Goal: Transaction & Acquisition: Obtain resource

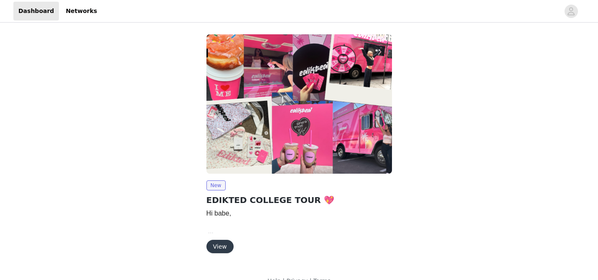
scroll to position [15, 0]
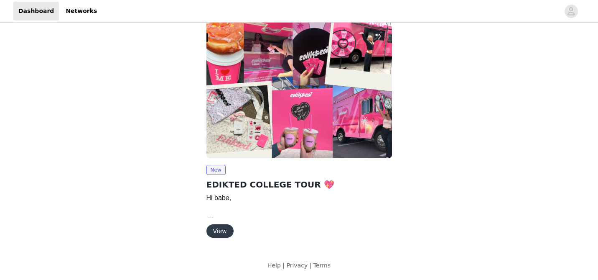
click at [222, 231] on button "View" at bounding box center [219, 230] width 27 height 13
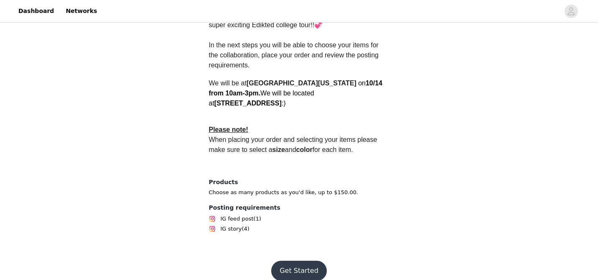
scroll to position [267, 0]
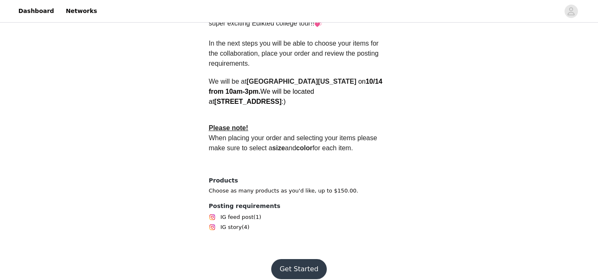
click at [298, 259] on button "Get Started" at bounding box center [299, 269] width 56 height 20
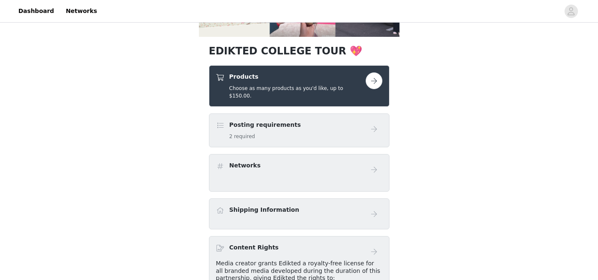
scroll to position [145, 0]
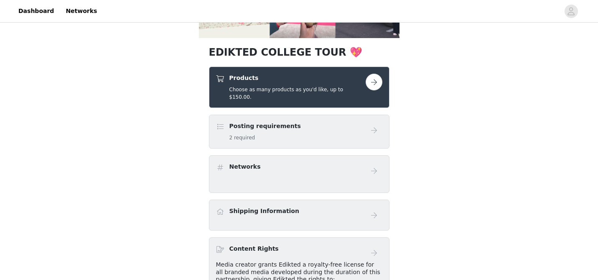
click at [288, 80] on h4 "Products" at bounding box center [297, 78] width 136 height 9
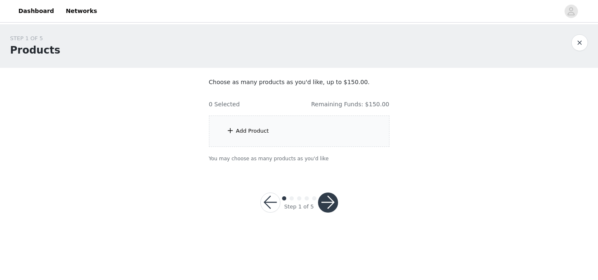
click at [288, 134] on div "Add Product" at bounding box center [299, 130] width 181 height 31
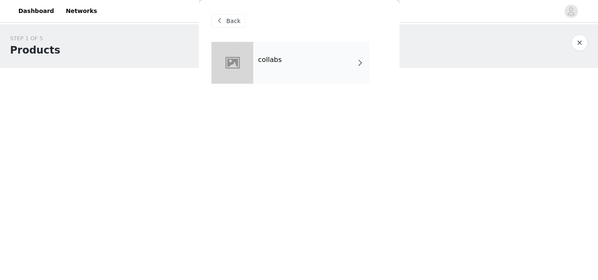
click at [282, 70] on div "collabs" at bounding box center [311, 63] width 116 height 42
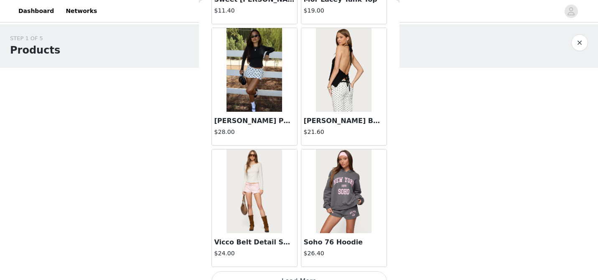
scroll to position [999, 0]
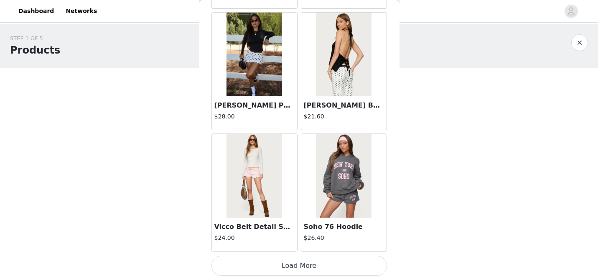
click at [300, 268] on button "Load More" at bounding box center [300, 265] width 176 height 20
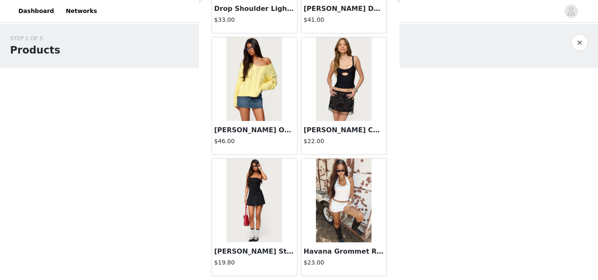
scroll to position [2212, 0]
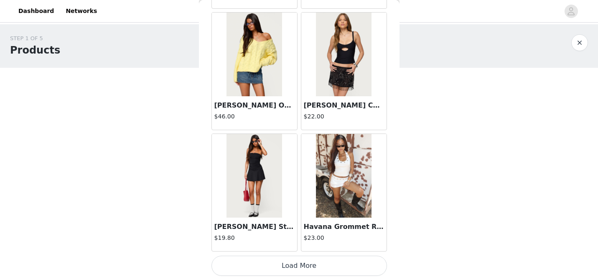
click at [302, 264] on button "Load More" at bounding box center [300, 265] width 176 height 20
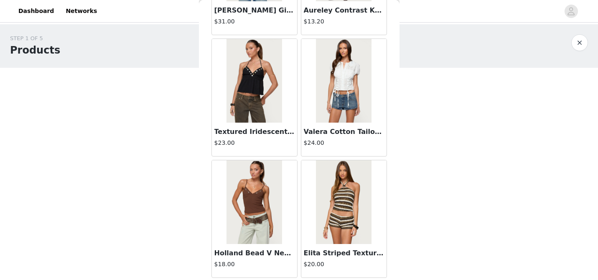
scroll to position [3424, 0]
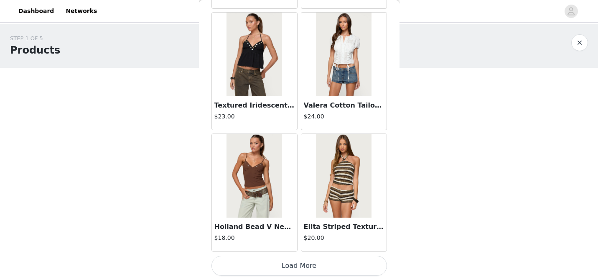
click at [300, 263] on button "Load More" at bounding box center [300, 265] width 176 height 20
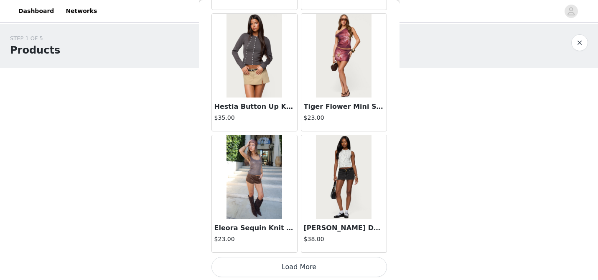
scroll to position [4636, 0]
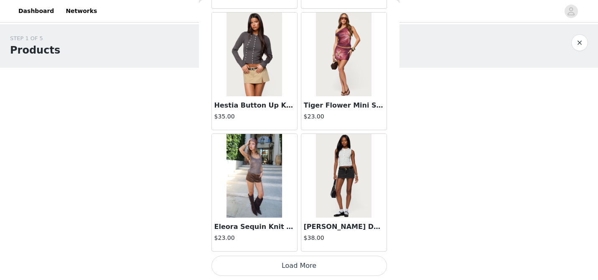
click at [278, 268] on button "Load More" at bounding box center [300, 265] width 176 height 20
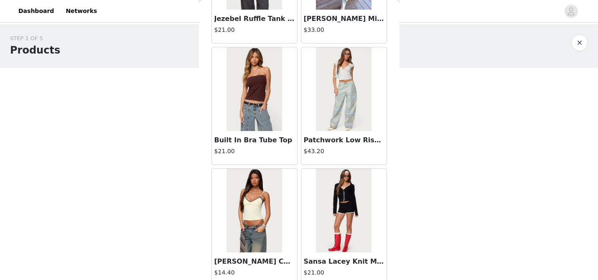
scroll to position [5848, 0]
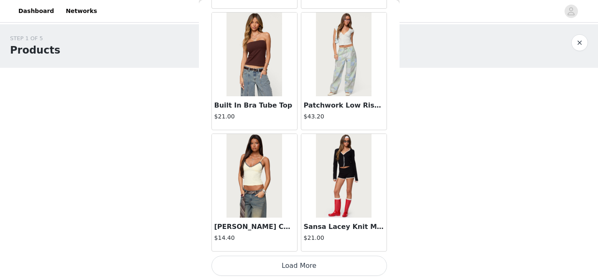
click at [278, 263] on button "Load More" at bounding box center [300, 265] width 176 height 20
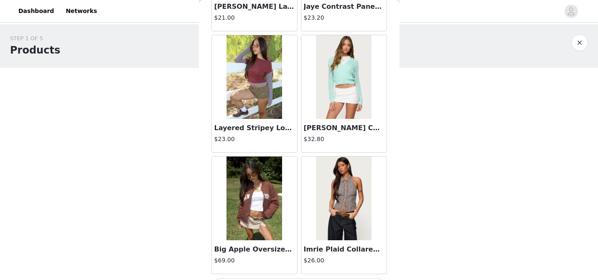
scroll to position [7061, 0]
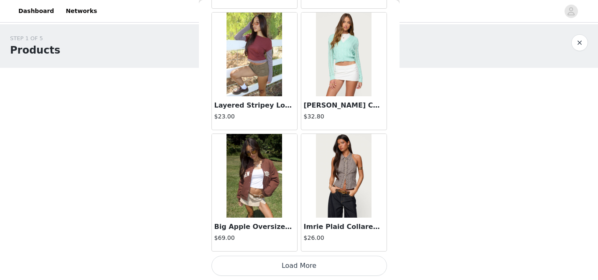
click at [326, 261] on button "Load More" at bounding box center [300, 265] width 176 height 20
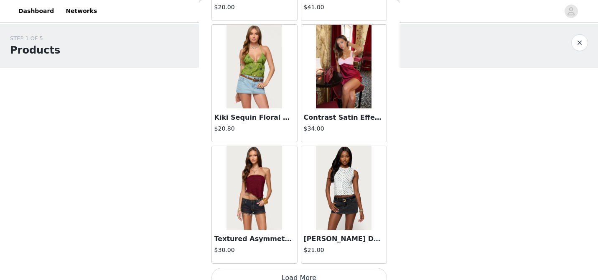
scroll to position [8273, 0]
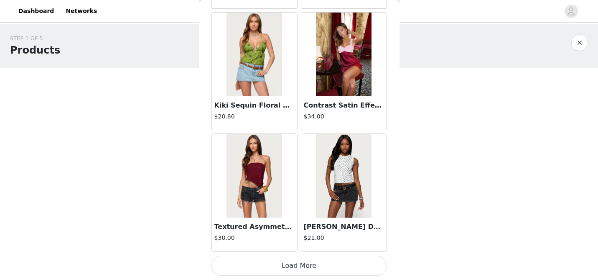
click at [324, 264] on button "Load More" at bounding box center [300, 265] width 176 height 20
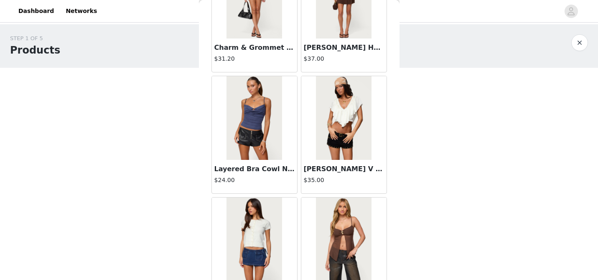
scroll to position [9485, 0]
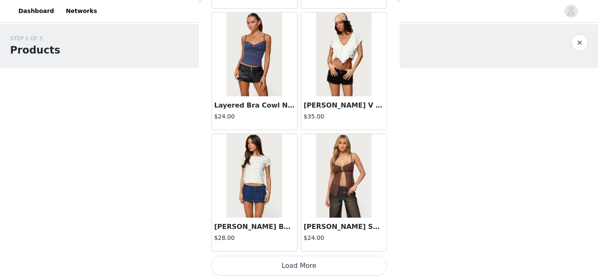
click at [311, 262] on button "Load More" at bounding box center [300, 265] width 176 height 20
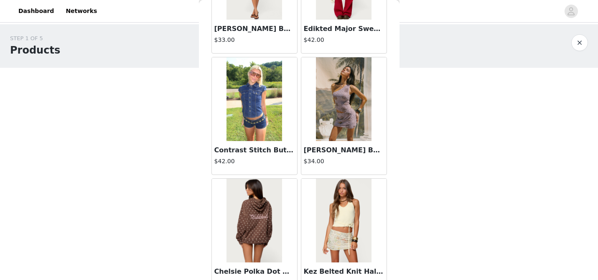
scroll to position [10697, 0]
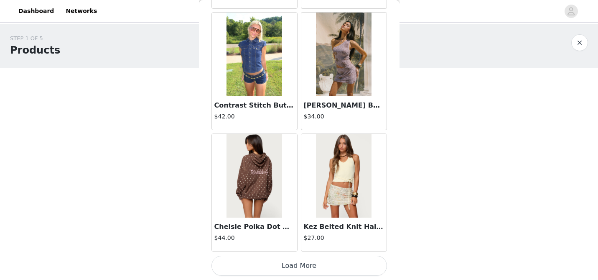
click at [303, 275] on button "Load More" at bounding box center [300, 265] width 176 height 20
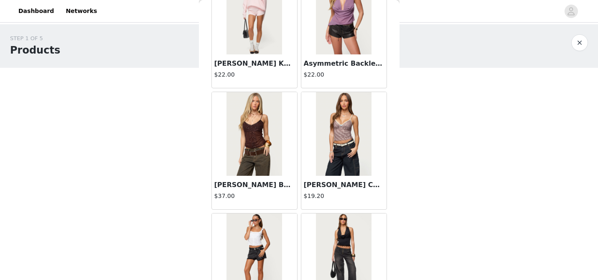
scroll to position [11909, 0]
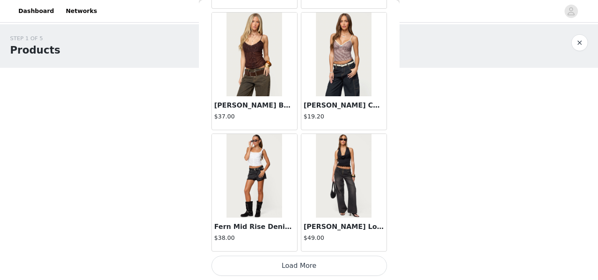
click at [293, 264] on button "Load More" at bounding box center [300, 265] width 176 height 20
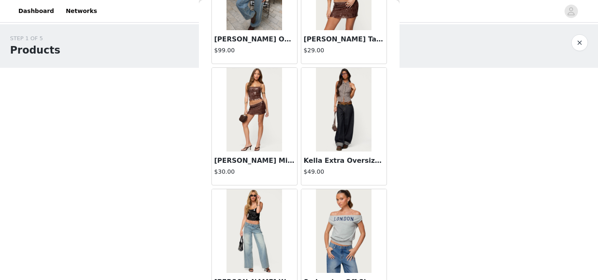
scroll to position [13122, 0]
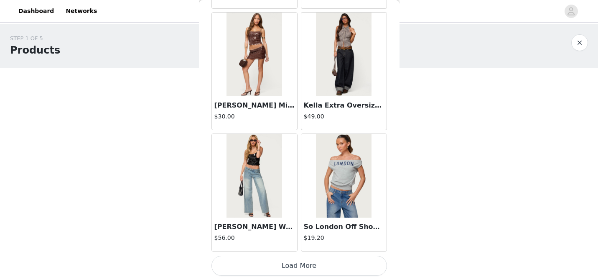
click at [263, 258] on button "Load More" at bounding box center [300, 265] width 176 height 20
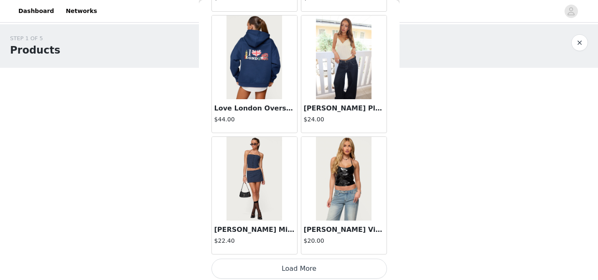
scroll to position [14334, 0]
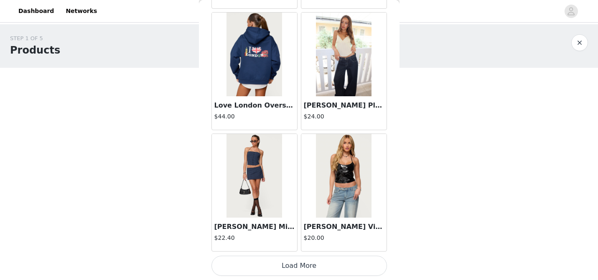
click at [298, 267] on button "Load More" at bounding box center [300, 265] width 176 height 20
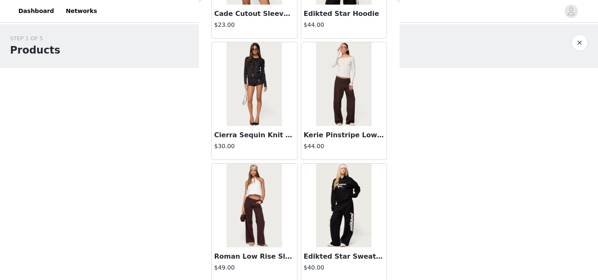
scroll to position [15546, 0]
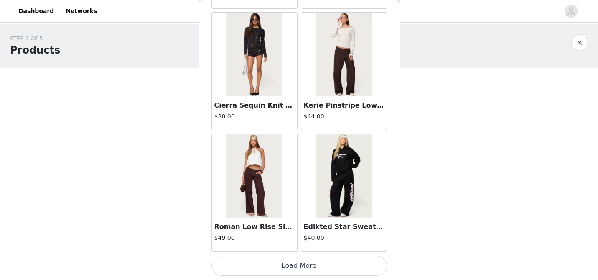
click at [293, 263] on button "Load More" at bounding box center [300, 265] width 176 height 20
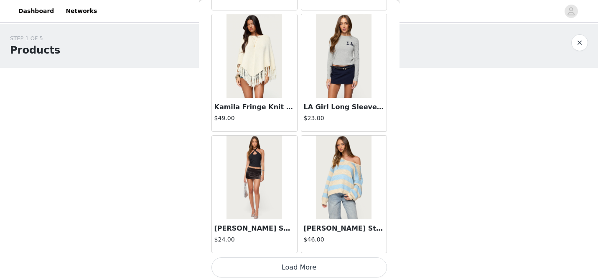
scroll to position [16758, 0]
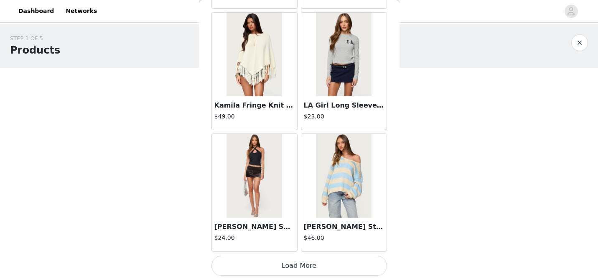
click at [263, 261] on button "Load More" at bounding box center [300, 265] width 176 height 20
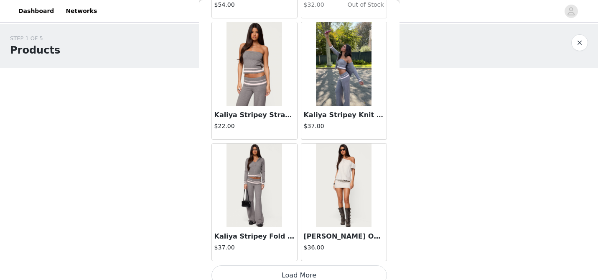
scroll to position [17970, 0]
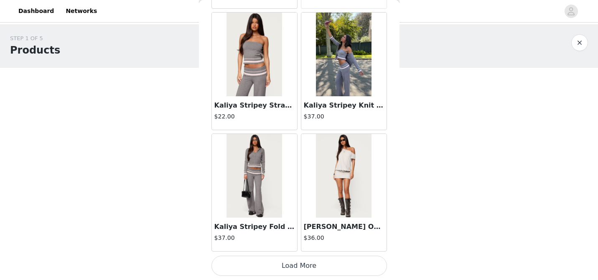
click at [277, 262] on button "Load More" at bounding box center [300, 265] width 176 height 20
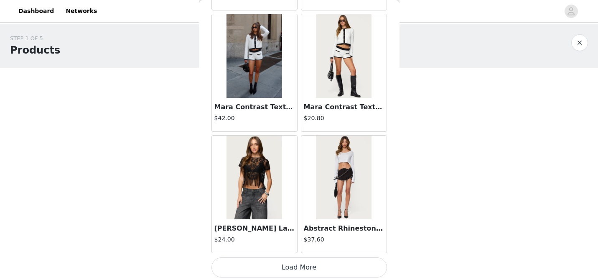
scroll to position [19183, 0]
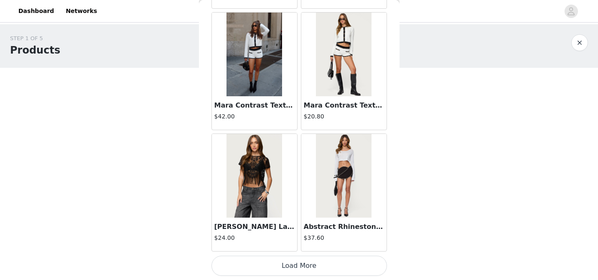
click at [268, 270] on button "Load More" at bounding box center [300, 265] width 176 height 20
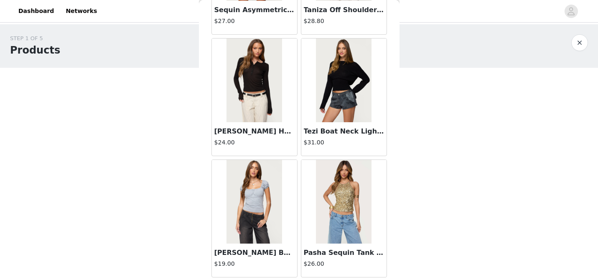
scroll to position [20395, 0]
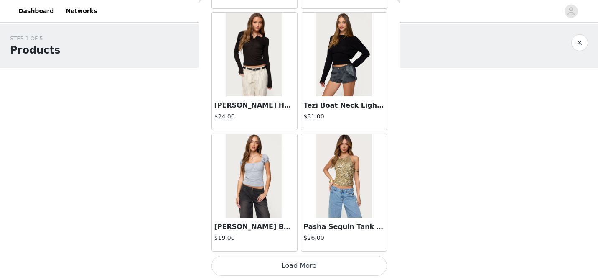
click at [268, 270] on button "Load More" at bounding box center [300, 265] width 176 height 20
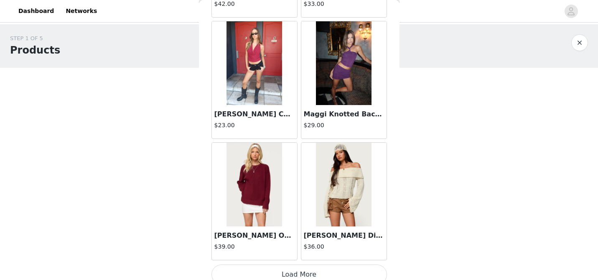
scroll to position [21607, 0]
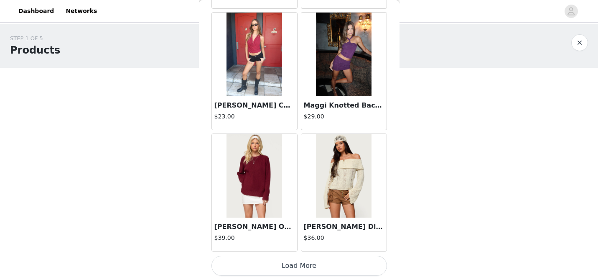
click at [269, 259] on button "Load More" at bounding box center [300, 265] width 176 height 20
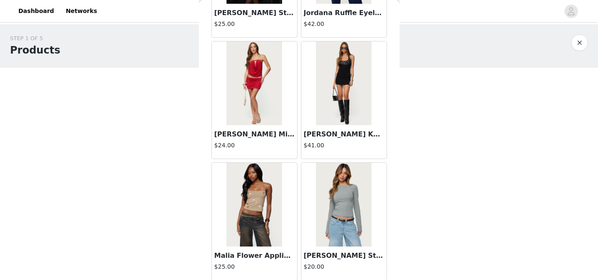
scroll to position [22819, 0]
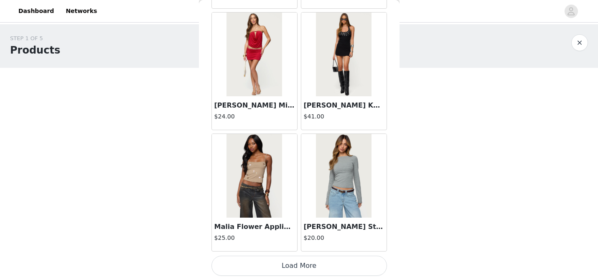
click at [293, 264] on button "Load More" at bounding box center [300, 265] width 176 height 20
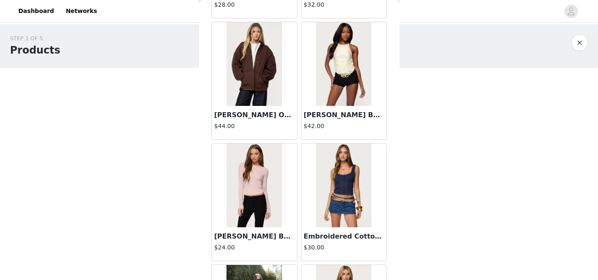
scroll to position [23902, 0]
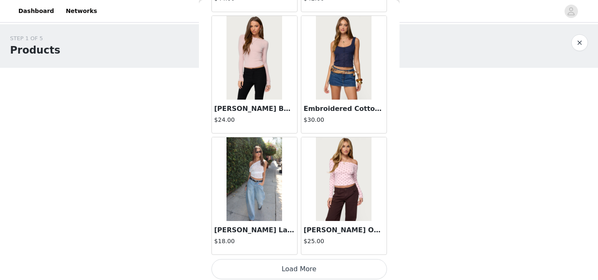
click at [273, 272] on button "Load More" at bounding box center [300, 269] width 176 height 20
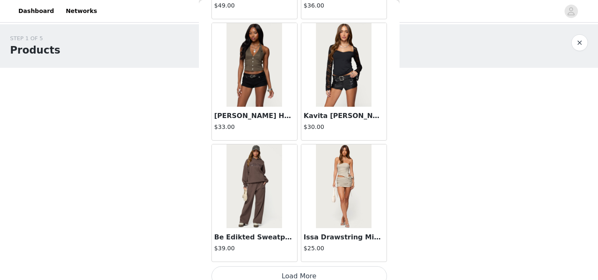
scroll to position [25244, 0]
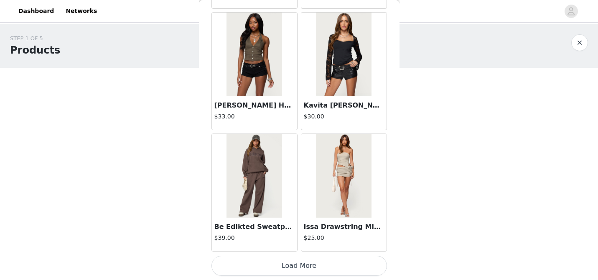
click at [272, 262] on button "Load More" at bounding box center [300, 265] width 176 height 20
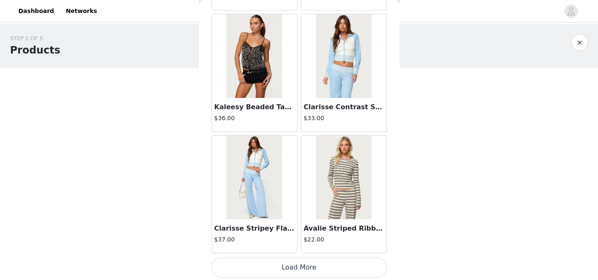
scroll to position [26453, 0]
click at [278, 266] on button "Load More" at bounding box center [300, 268] width 176 height 20
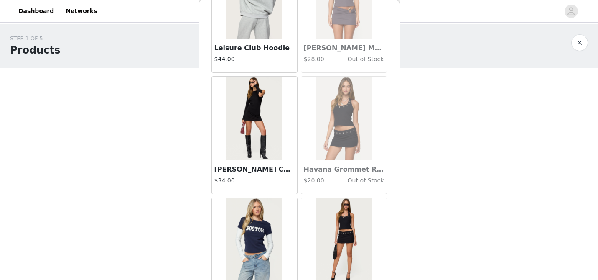
scroll to position [27668, 0]
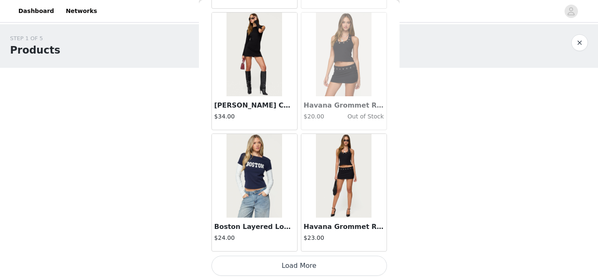
click at [292, 262] on button "Load More" at bounding box center [300, 265] width 176 height 20
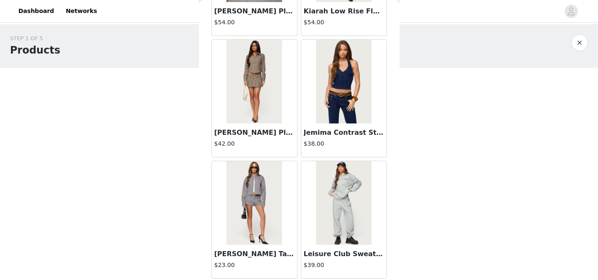
scroll to position [28732, 0]
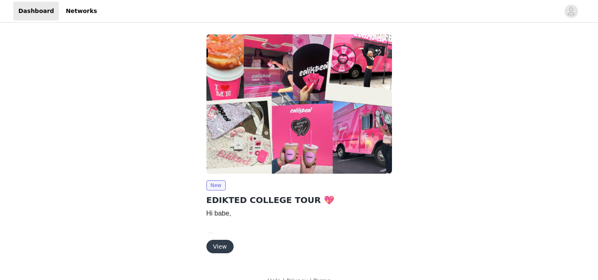
click at [214, 243] on button "View" at bounding box center [219, 246] width 27 height 13
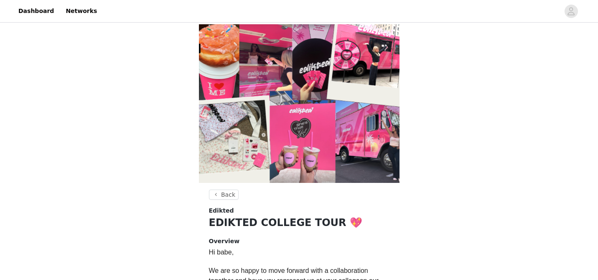
scroll to position [267, 0]
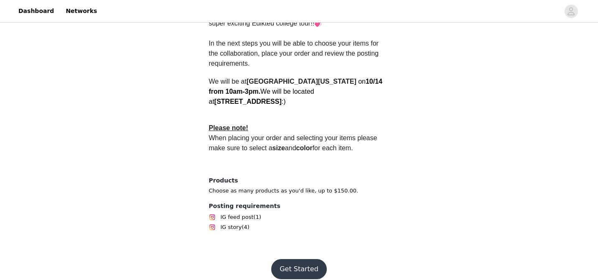
click at [285, 259] on button "Get Started" at bounding box center [299, 269] width 56 height 20
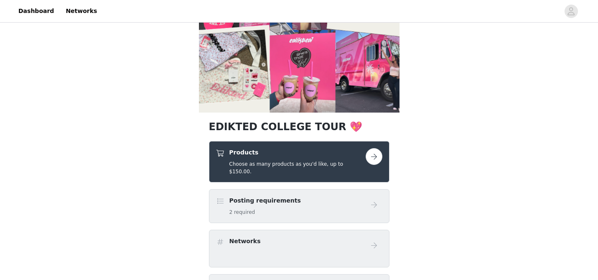
scroll to position [82, 0]
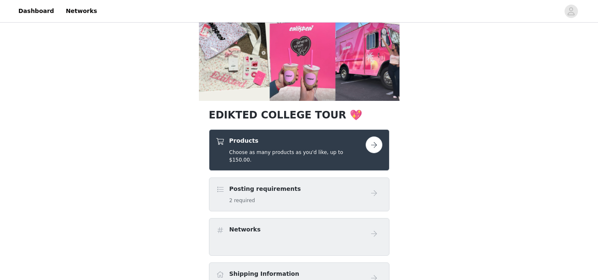
click at [273, 147] on div "Products Choose as many products as you'd like, up to $150.00." at bounding box center [297, 149] width 136 height 27
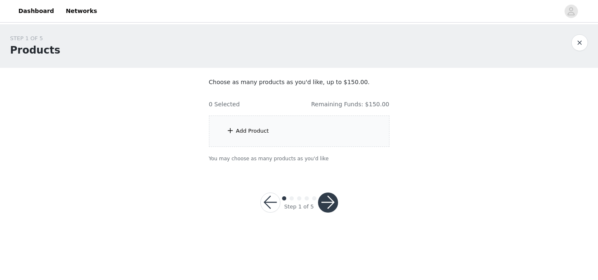
click at [300, 135] on div "Add Product" at bounding box center [299, 130] width 181 height 31
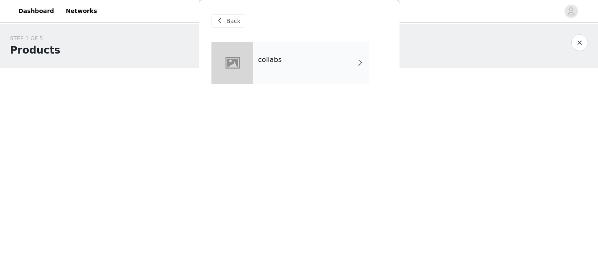
click at [283, 51] on div "collabs" at bounding box center [311, 63] width 116 height 42
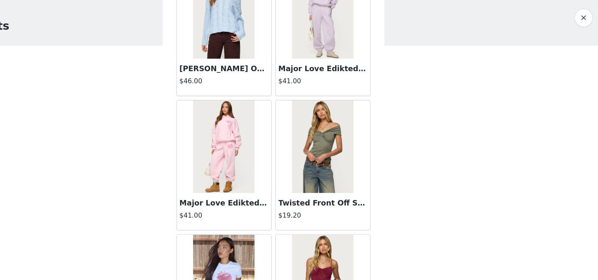
scroll to position [647, 0]
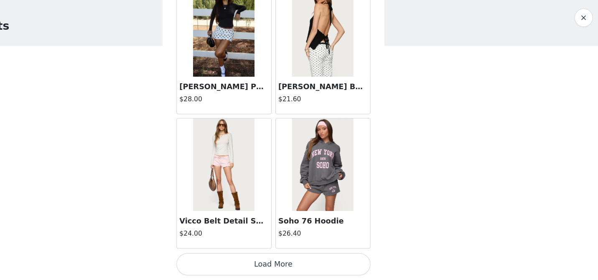
click at [281, 264] on button "Load More" at bounding box center [300, 265] width 176 height 20
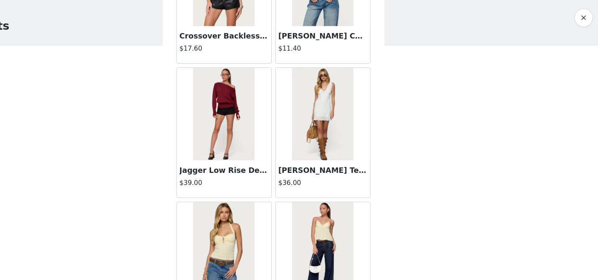
scroll to position [0, 0]
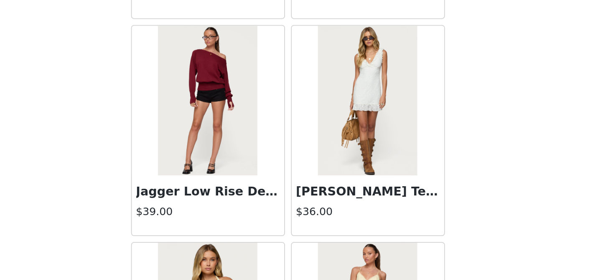
click at [267, 147] on img at bounding box center [255, 130] width 56 height 84
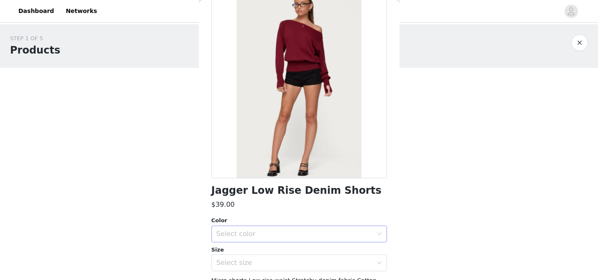
scroll to position [52, 0]
click at [237, 232] on div "Select color" at bounding box center [295, 233] width 156 height 8
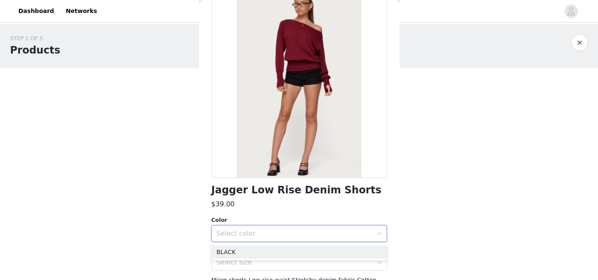
click at [237, 232] on div "Select color" at bounding box center [295, 233] width 156 height 8
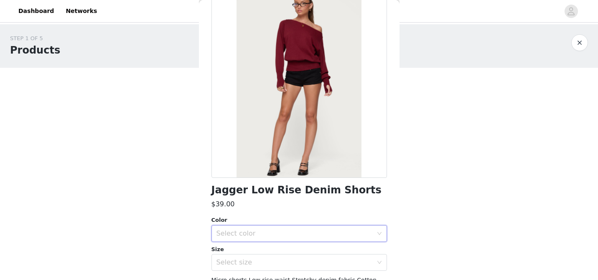
click at [576, 43] on button "button" at bounding box center [579, 42] width 17 height 17
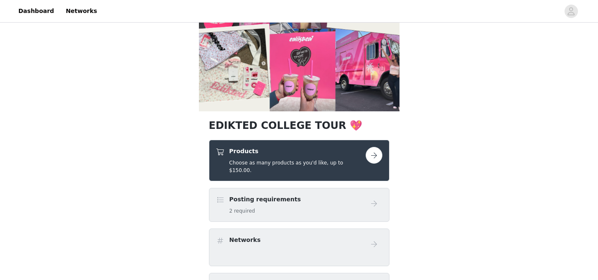
scroll to position [77, 0]
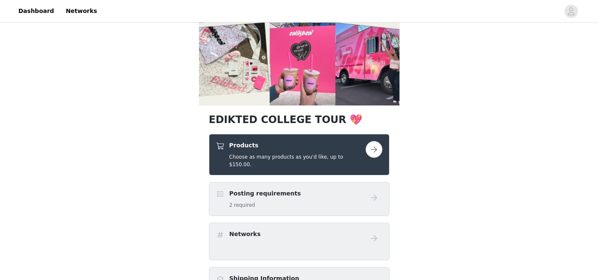
click at [300, 152] on div "Products Choose as many products as you'd like, up to $150.00." at bounding box center [297, 154] width 136 height 27
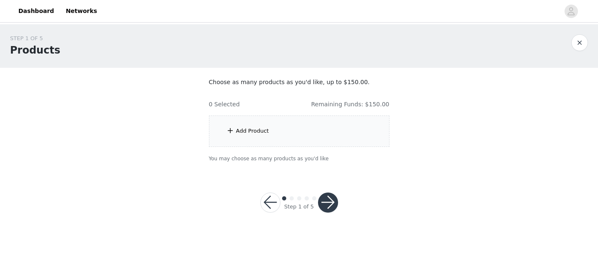
click at [306, 118] on div "Add Product" at bounding box center [299, 130] width 181 height 31
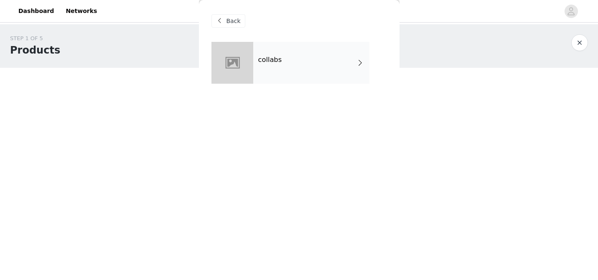
click at [294, 60] on div "collabs" at bounding box center [311, 63] width 116 height 42
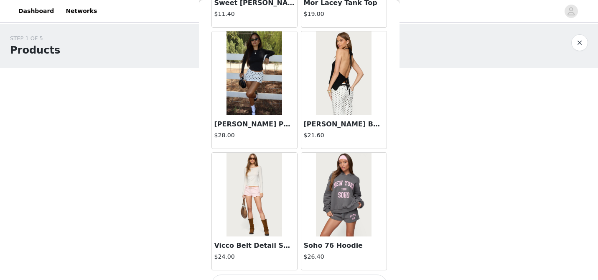
scroll to position [999, 0]
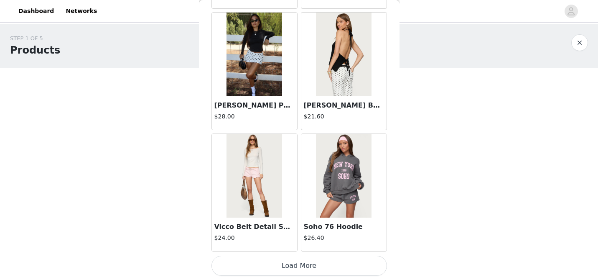
click at [290, 268] on button "Load More" at bounding box center [300, 265] width 176 height 20
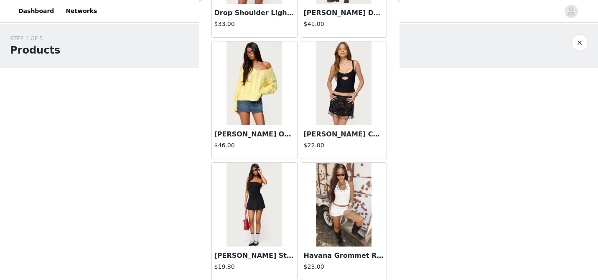
scroll to position [2212, 0]
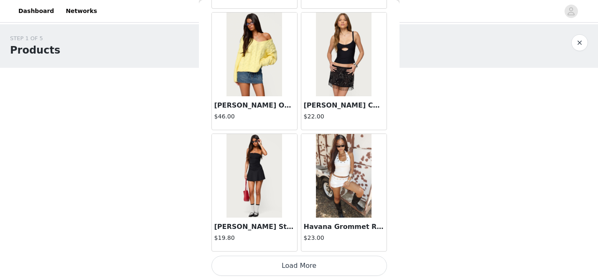
click at [283, 269] on button "Load More" at bounding box center [300, 265] width 176 height 20
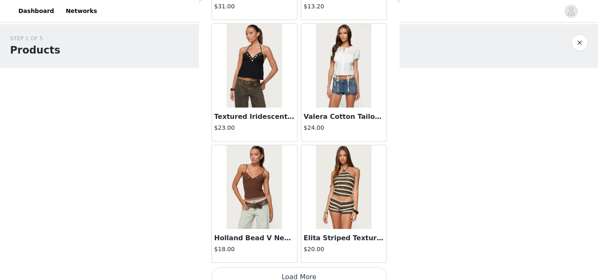
scroll to position [3424, 0]
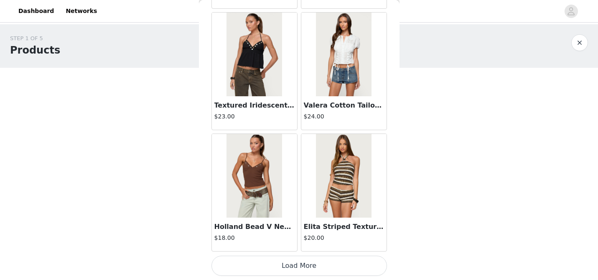
click at [268, 258] on button "Load More" at bounding box center [300, 265] width 176 height 20
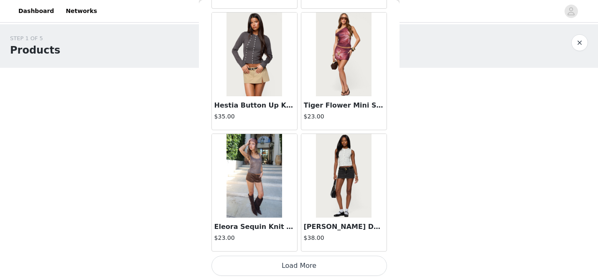
scroll to position [4634, 0]
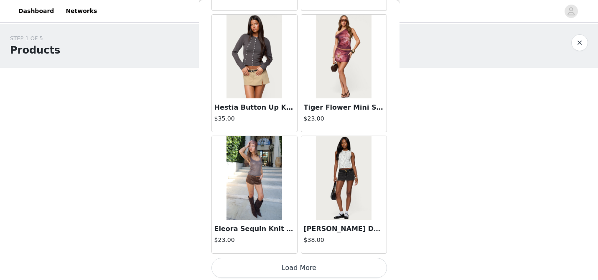
click at [291, 269] on button "Load More" at bounding box center [300, 267] width 176 height 20
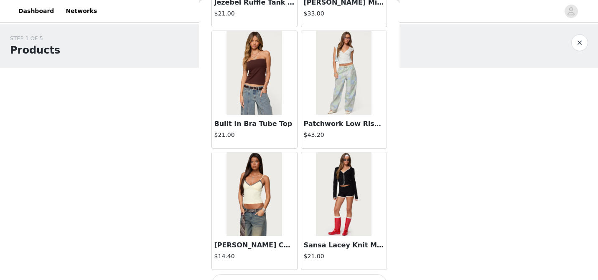
scroll to position [5848, 0]
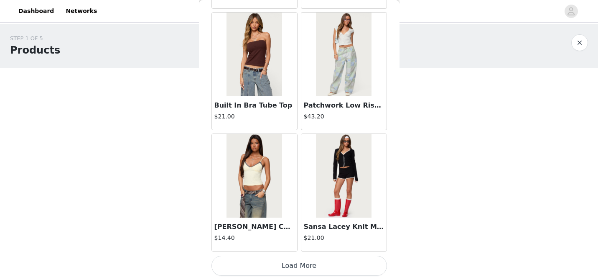
click at [291, 269] on button "Load More" at bounding box center [300, 265] width 176 height 20
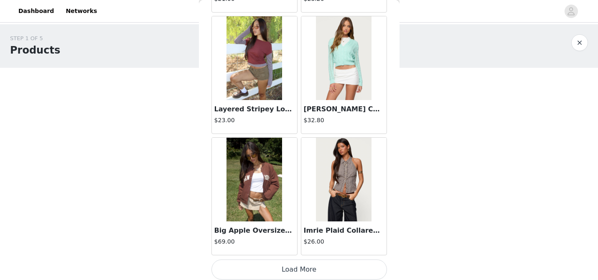
scroll to position [7061, 0]
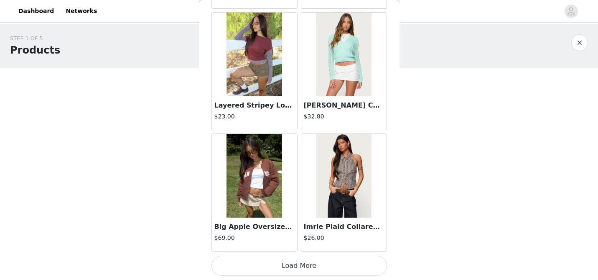
click at [293, 268] on button "Load More" at bounding box center [300, 265] width 176 height 20
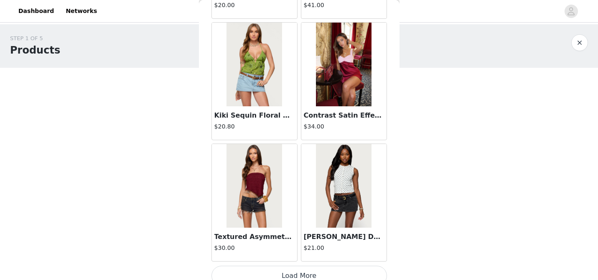
scroll to position [8273, 0]
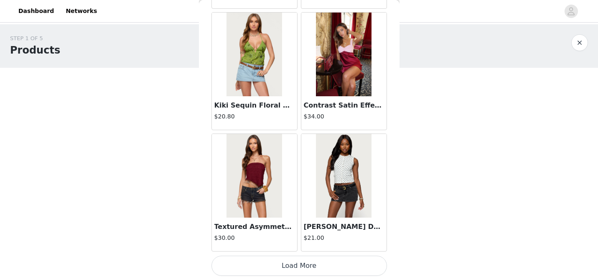
click at [306, 266] on button "Load More" at bounding box center [300, 265] width 176 height 20
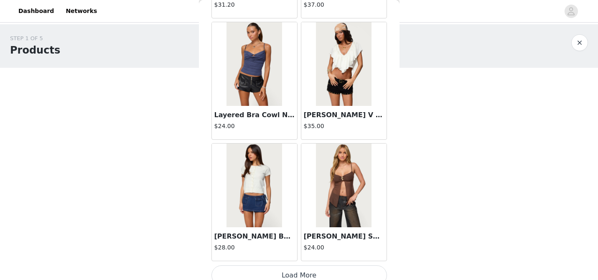
scroll to position [9485, 0]
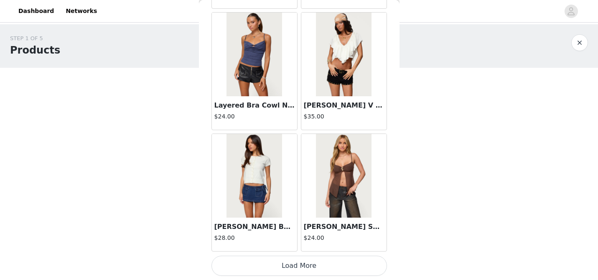
click at [299, 265] on button "Load More" at bounding box center [300, 265] width 176 height 20
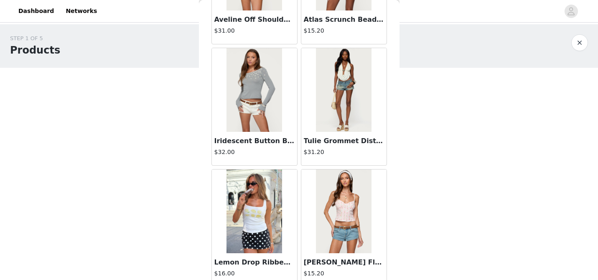
scroll to position [0, 0]
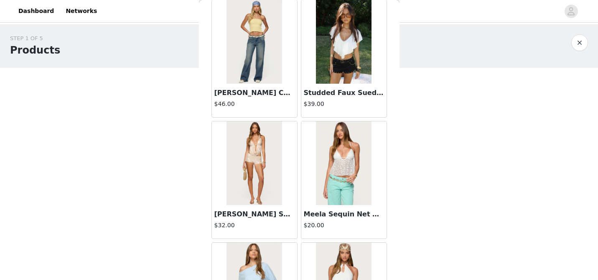
click at [359, 42] on img at bounding box center [344, 42] width 56 height 84
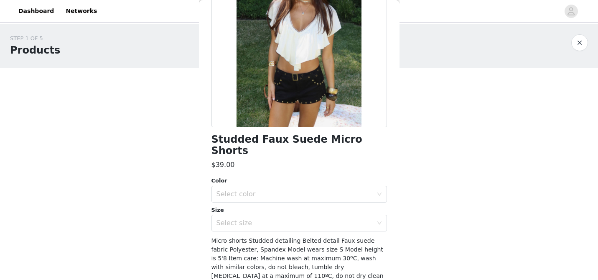
scroll to position [103, 0]
click at [289, 186] on div "Select color" at bounding box center [297, 194] width 160 height 16
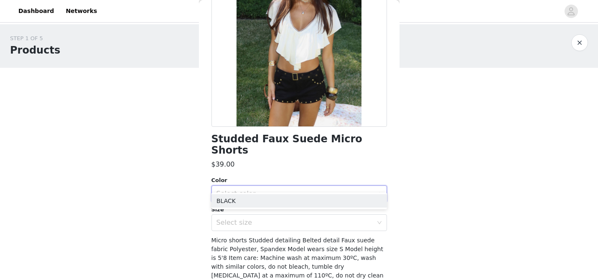
click at [290, 176] on div "Color" at bounding box center [300, 180] width 176 height 8
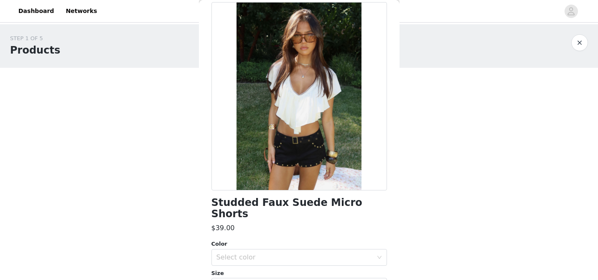
scroll to position [0, 0]
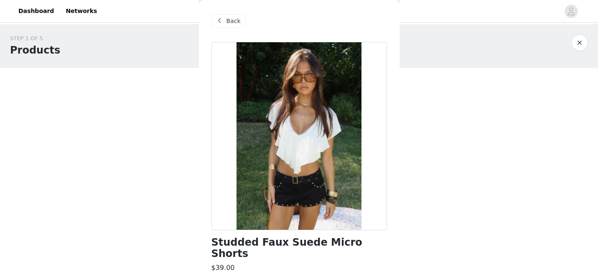
click at [230, 15] on div "Back" at bounding box center [229, 20] width 34 height 13
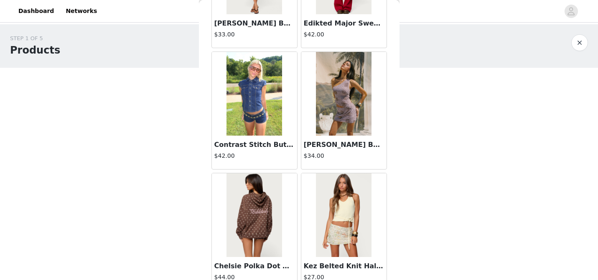
scroll to position [10697, 0]
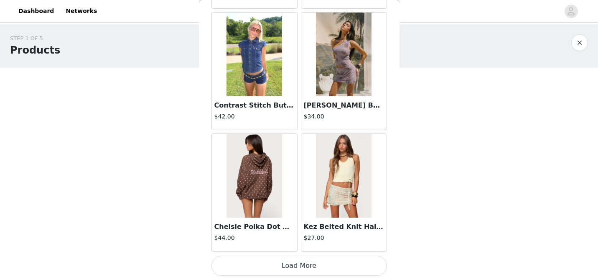
click at [271, 268] on button "Load More" at bounding box center [300, 265] width 176 height 20
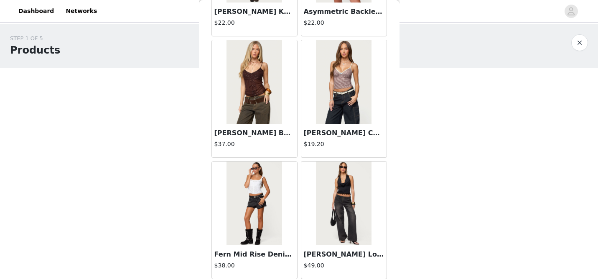
scroll to position [11909, 0]
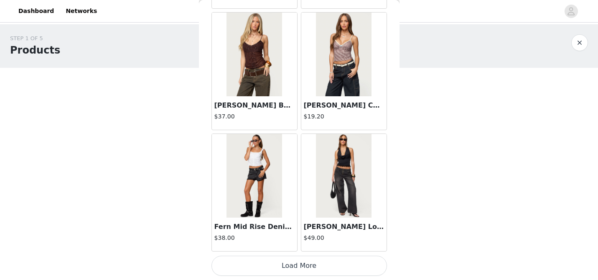
click at [283, 268] on button "Load More" at bounding box center [300, 265] width 176 height 20
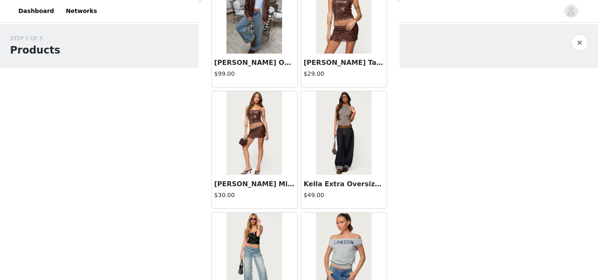
scroll to position [13122, 0]
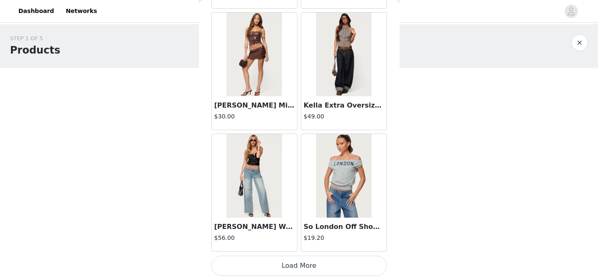
click at [290, 268] on button "Load More" at bounding box center [300, 265] width 176 height 20
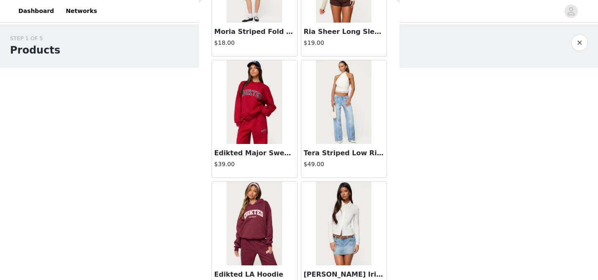
scroll to position [14055, 0]
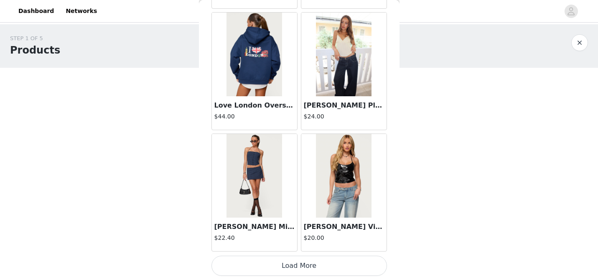
click at [322, 263] on button "Load More" at bounding box center [300, 265] width 176 height 20
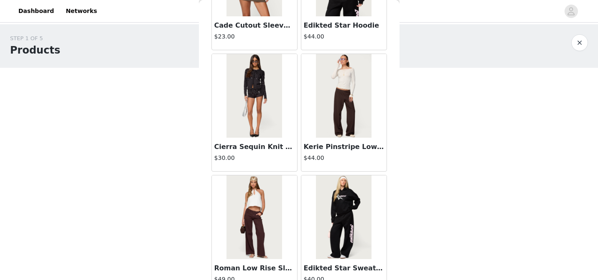
scroll to position [15546, 0]
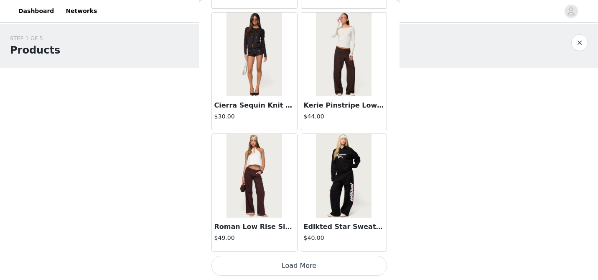
click at [288, 269] on button "Load More" at bounding box center [300, 265] width 176 height 20
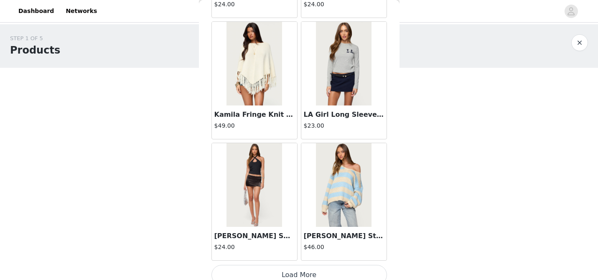
scroll to position [16758, 0]
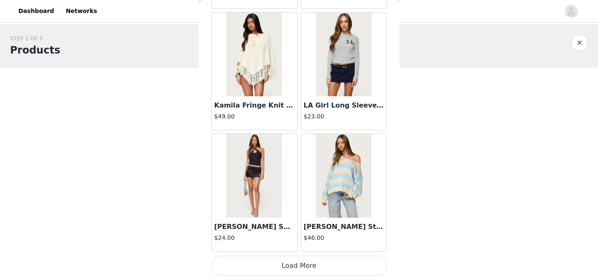
click at [283, 265] on button "Load More" at bounding box center [300, 265] width 176 height 20
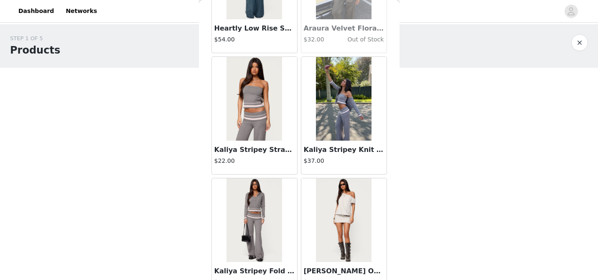
scroll to position [17970, 0]
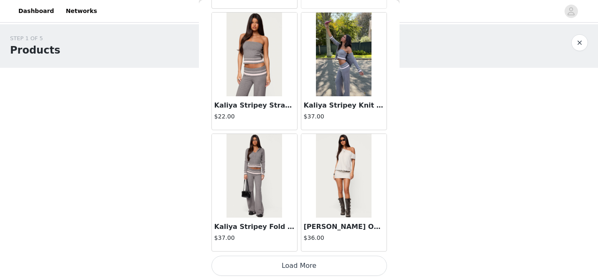
click at [291, 261] on button "Load More" at bounding box center [300, 265] width 176 height 20
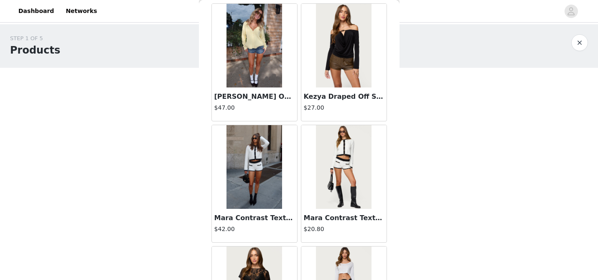
scroll to position [19183, 0]
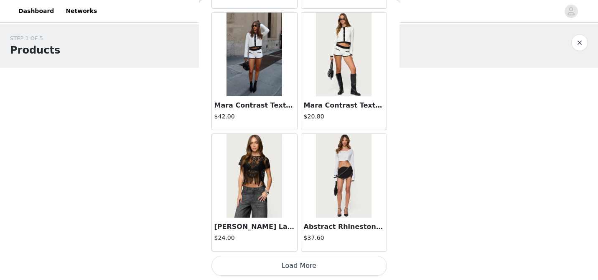
click at [280, 263] on button "Load More" at bounding box center [300, 265] width 176 height 20
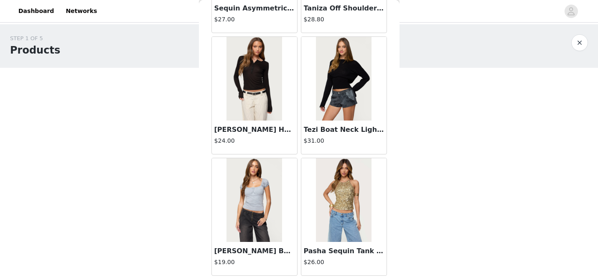
scroll to position [20395, 0]
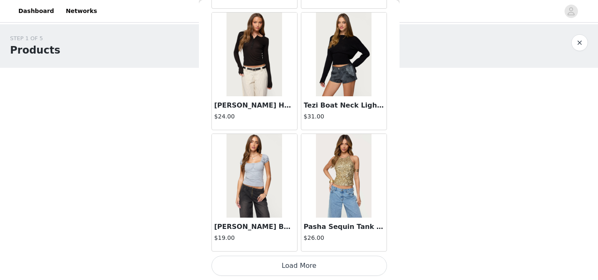
click at [283, 273] on button "Load More" at bounding box center [300, 265] width 176 height 20
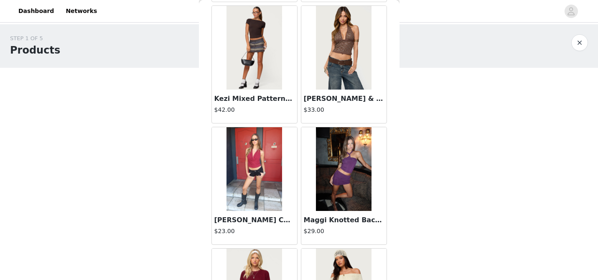
scroll to position [21607, 0]
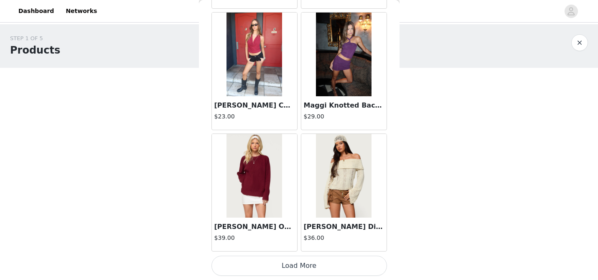
click at [272, 273] on button "Load More" at bounding box center [300, 265] width 176 height 20
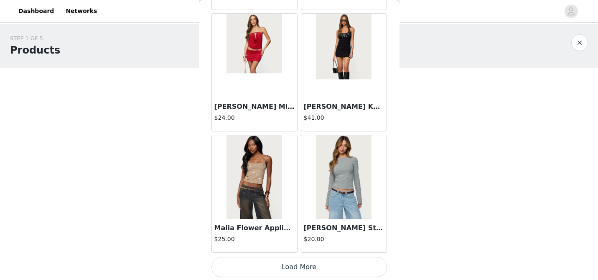
scroll to position [22819, 0]
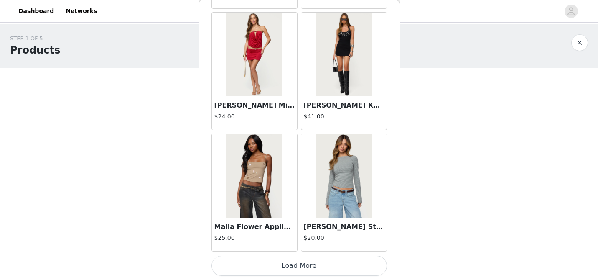
click at [276, 264] on button "Load More" at bounding box center [300, 265] width 176 height 20
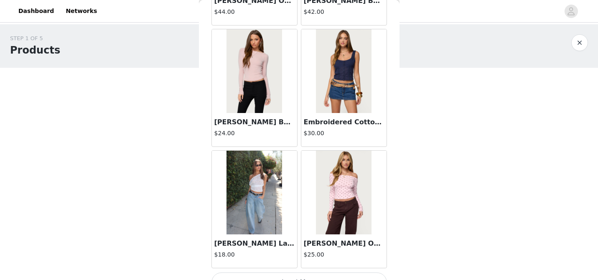
scroll to position [24032, 0]
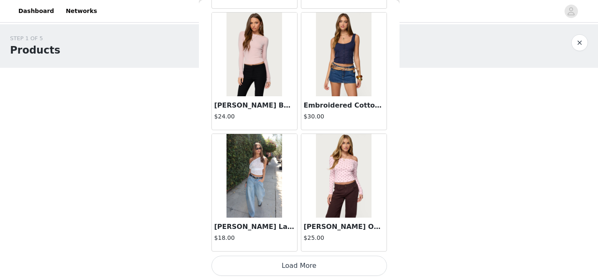
click at [256, 267] on button "Load More" at bounding box center [300, 265] width 176 height 20
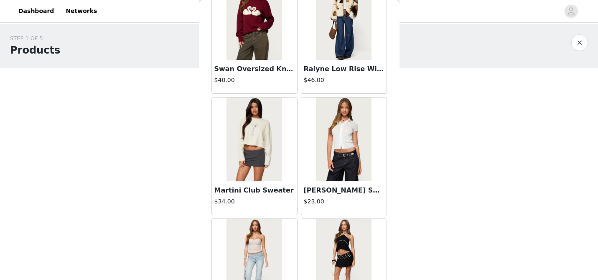
scroll to position [24922, 0]
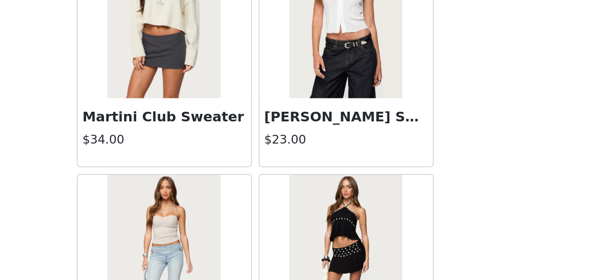
click at [335, 156] on img at bounding box center [344, 134] width 56 height 84
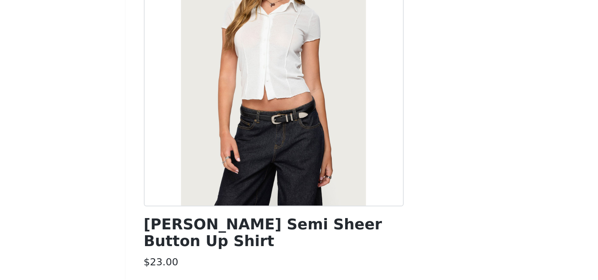
scroll to position [0, 0]
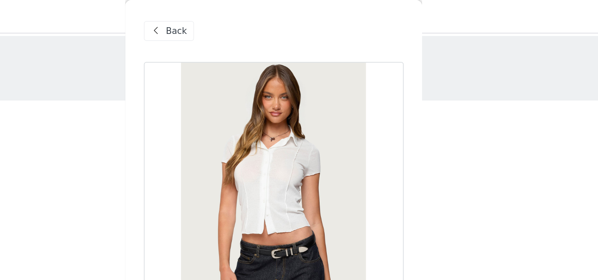
click at [232, 23] on span "Back" at bounding box center [234, 21] width 14 height 9
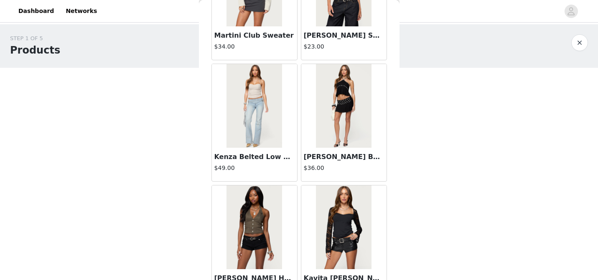
scroll to position [25244, 0]
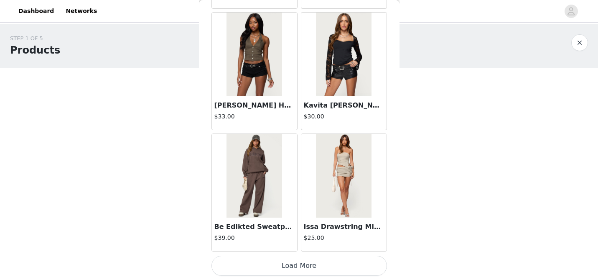
click at [311, 265] on button "Load More" at bounding box center [300, 265] width 176 height 20
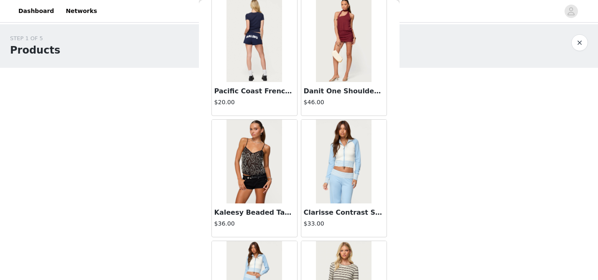
scroll to position [26456, 0]
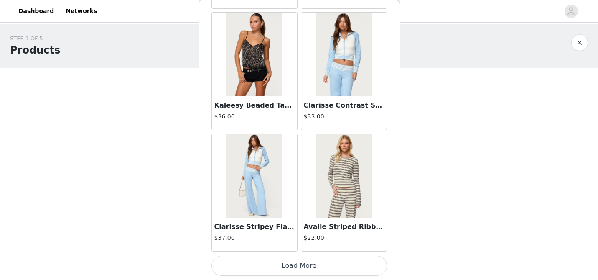
click at [304, 262] on button "Load More" at bounding box center [300, 265] width 176 height 20
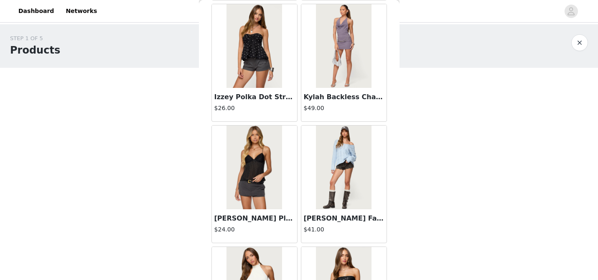
scroll to position [27668, 0]
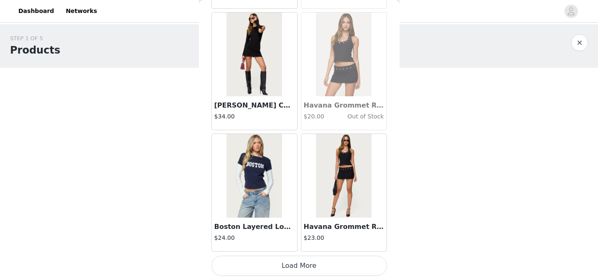
click at [292, 260] on button "Load More" at bounding box center [300, 265] width 176 height 20
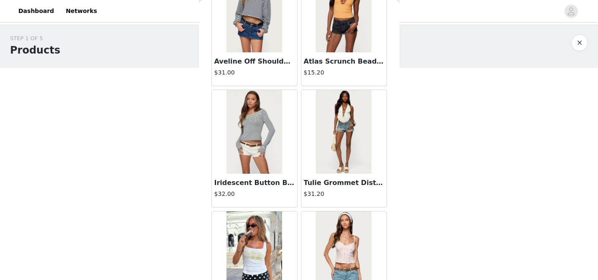
scroll to position [0, 0]
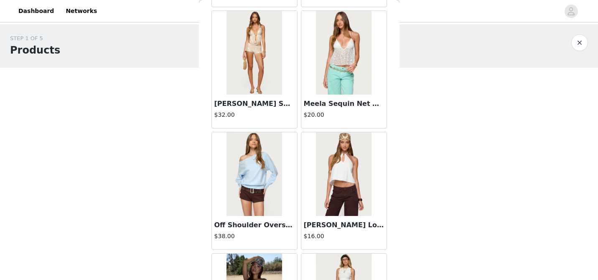
click at [338, 152] on img at bounding box center [344, 174] width 56 height 84
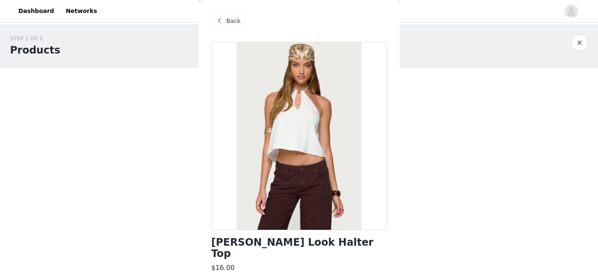
click at [227, 20] on span "Back" at bounding box center [234, 21] width 14 height 9
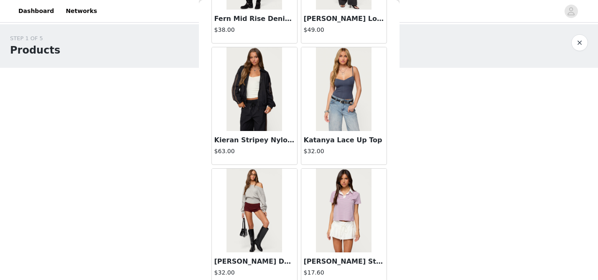
scroll to position [23391, 0]
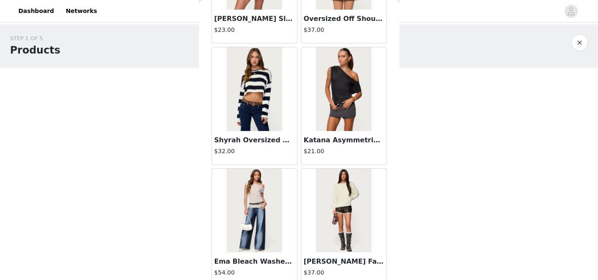
click at [357, 92] on img at bounding box center [344, 89] width 56 height 84
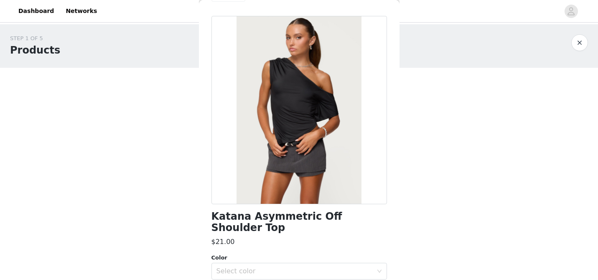
scroll to position [89, 0]
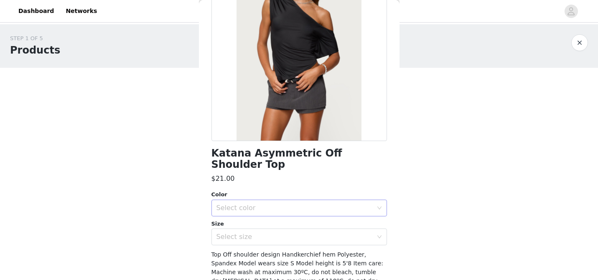
click at [282, 204] on div "Select color" at bounding box center [295, 208] width 156 height 8
click at [266, 212] on li "BLACK" at bounding box center [300, 214] width 176 height 13
click at [260, 232] on div "Select size" at bounding box center [295, 236] width 156 height 8
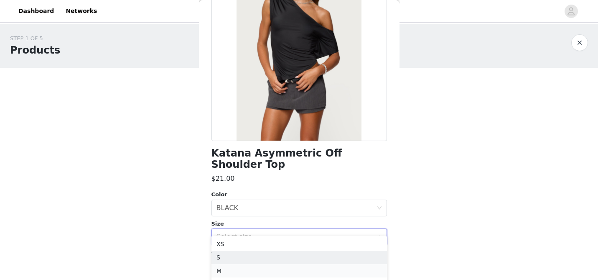
click at [241, 267] on li "M" at bounding box center [300, 270] width 176 height 13
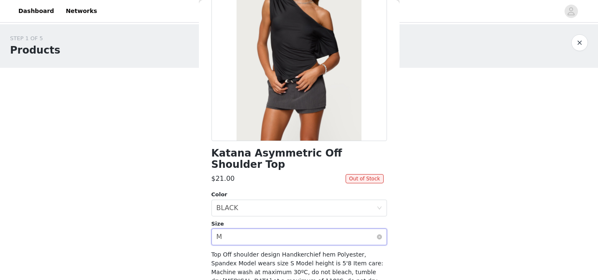
scroll to position [118, 0]
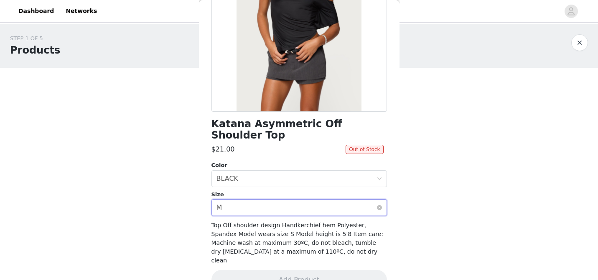
click at [250, 199] on div "Select size M" at bounding box center [297, 207] width 160 height 16
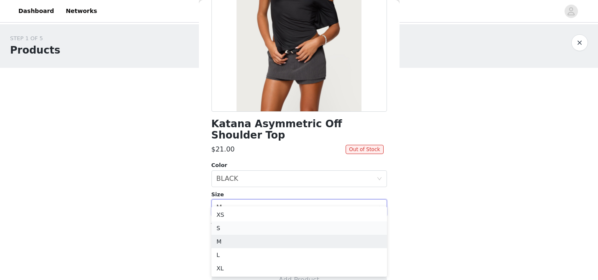
click at [245, 231] on li "S" at bounding box center [300, 227] width 176 height 13
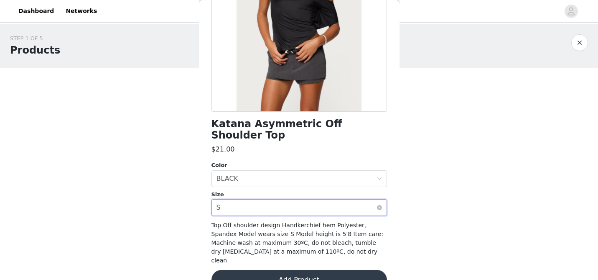
click at [251, 199] on div "Select size S" at bounding box center [297, 207] width 160 height 16
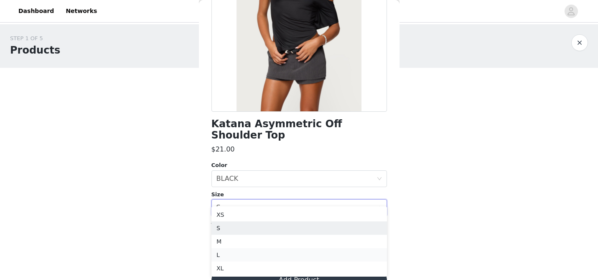
click at [237, 252] on li "L" at bounding box center [300, 254] width 176 height 13
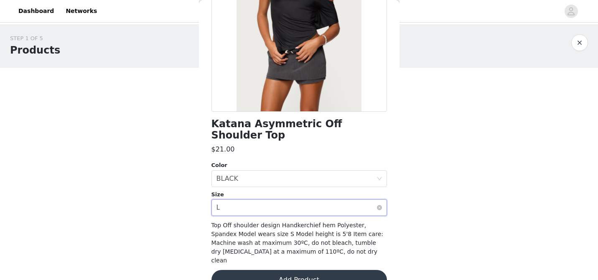
click at [245, 199] on div "Select size L" at bounding box center [297, 207] width 160 height 16
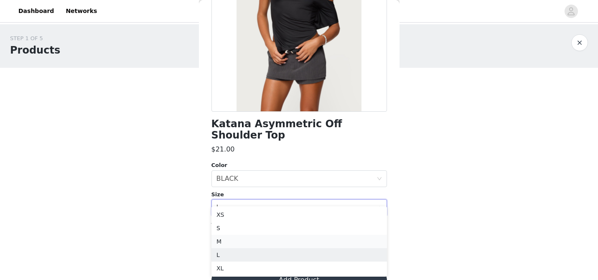
click at [236, 236] on li "M" at bounding box center [300, 241] width 176 height 13
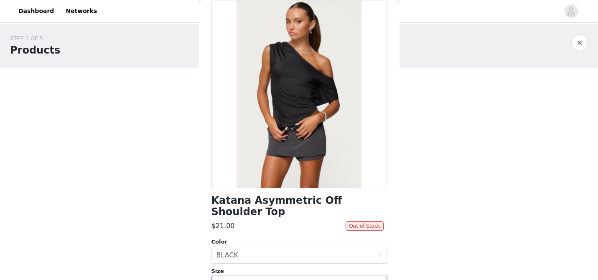
scroll to position [82, 0]
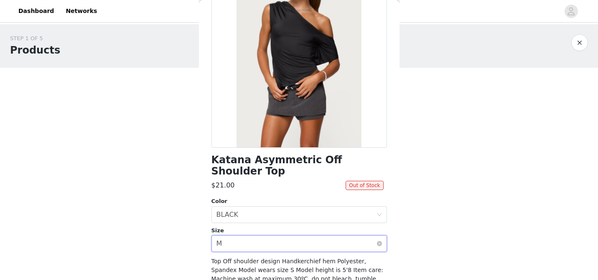
click at [252, 238] on div "Select size M" at bounding box center [297, 243] width 160 height 16
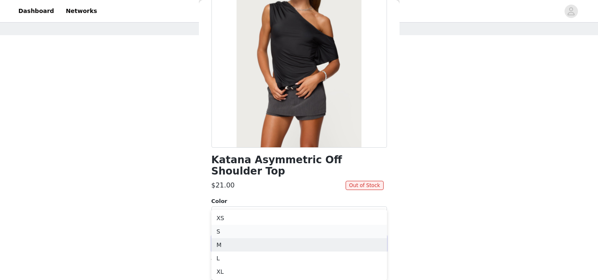
scroll to position [32, 0]
click at [244, 260] on li "L" at bounding box center [300, 258] width 176 height 13
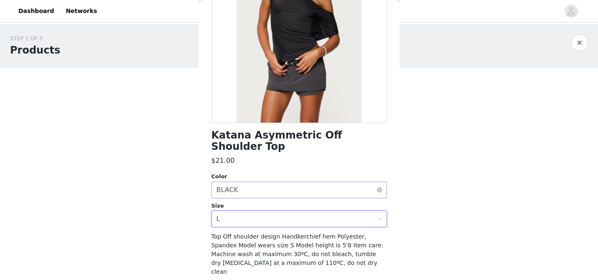
scroll to position [112, 0]
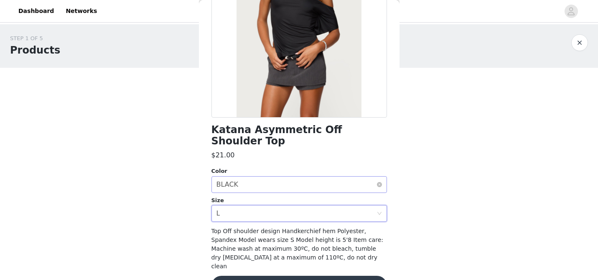
click at [268, 205] on div "Select size L" at bounding box center [297, 213] width 160 height 16
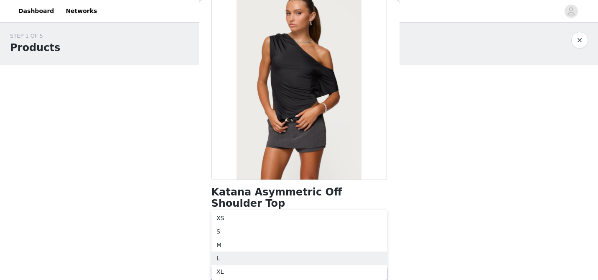
scroll to position [0, 0]
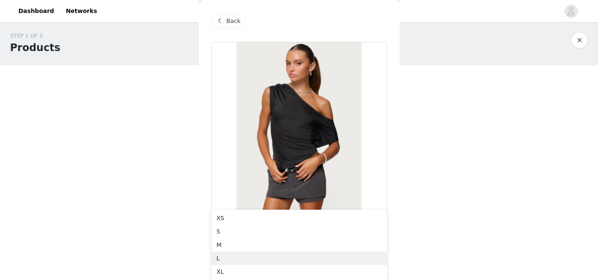
click at [223, 21] on span at bounding box center [220, 21] width 10 height 10
